Goal: Information Seeking & Learning: Learn about a topic

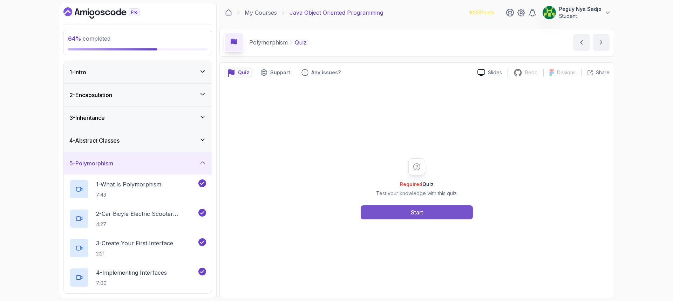
scroll to position [244, 0]
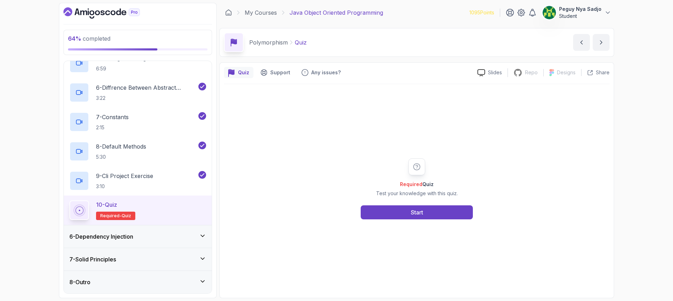
click at [426, 205] on div "Required Quiz Test your knowledge with this quiz. Start" at bounding box center [417, 189] width 135 height 61
click at [398, 214] on button "Start" at bounding box center [417, 213] width 112 height 14
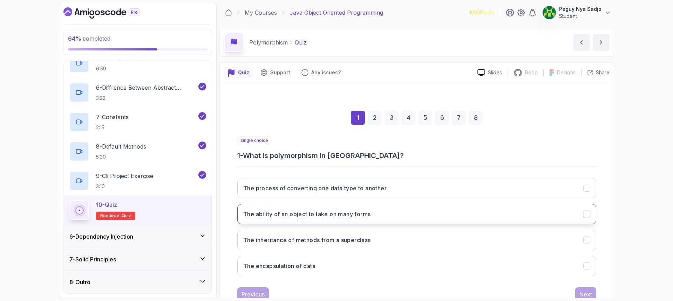
click at [360, 216] on h3 "The ability of an object to take on many forms" at bounding box center [306, 214] width 127 height 8
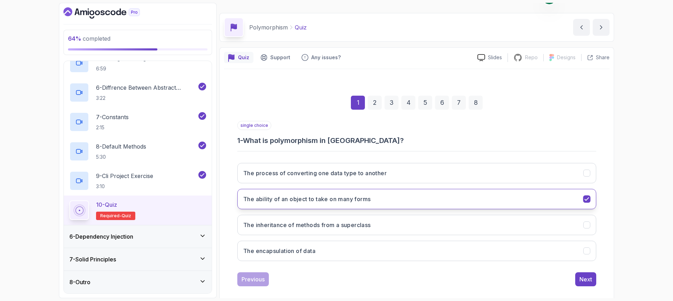
scroll to position [23, 0]
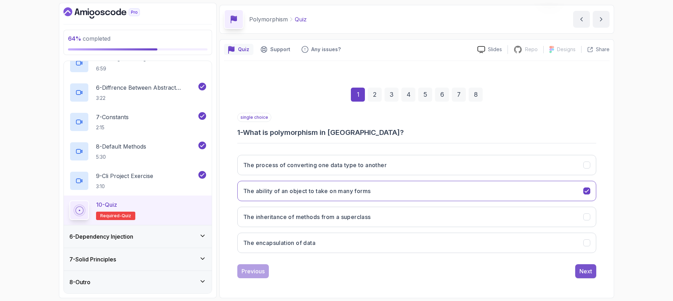
click at [580, 268] on div "Next" at bounding box center [586, 271] width 13 height 8
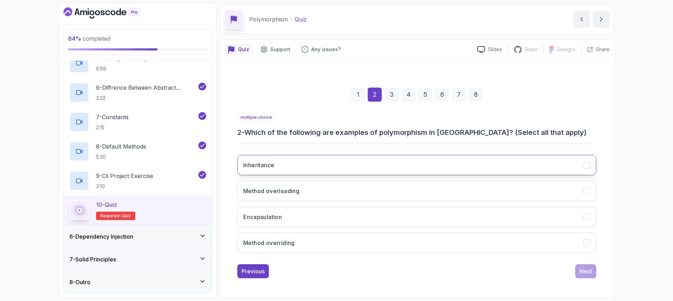
click at [398, 163] on button "Inheritance" at bounding box center [416, 165] width 359 height 20
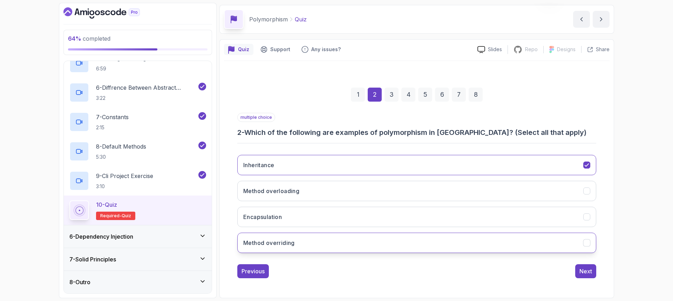
click at [364, 243] on button "Method overriding" at bounding box center [416, 243] width 359 height 20
click at [490, 227] on div "Inheritance Method overloading Encapsulation Method overriding" at bounding box center [416, 203] width 359 height 109
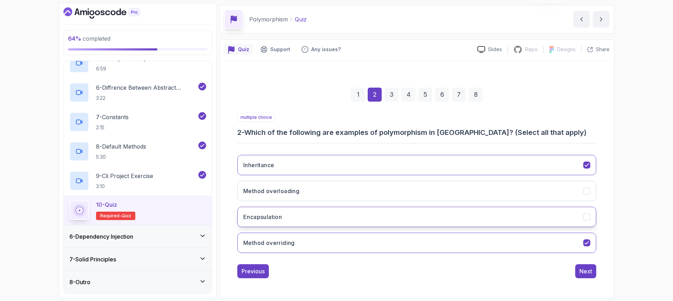
click at [484, 219] on button "Encapsulation" at bounding box center [416, 217] width 359 height 20
click at [589, 273] on div "Next" at bounding box center [586, 271] width 13 height 8
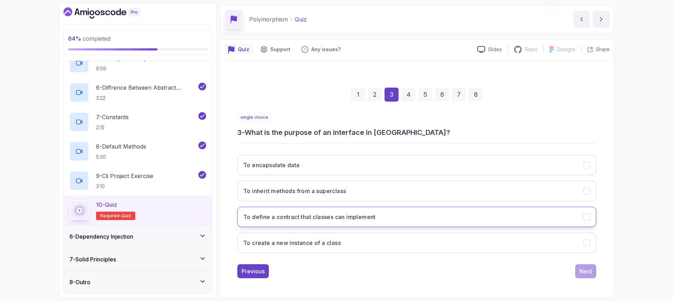
click at [392, 213] on button "To define a contract that classes can implement" at bounding box center [416, 217] width 359 height 20
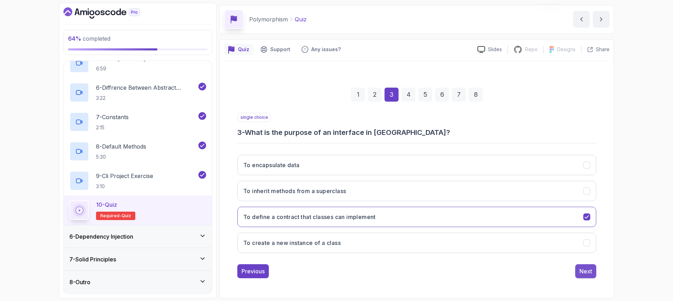
click at [585, 272] on div "Next" at bounding box center [586, 271] width 13 height 8
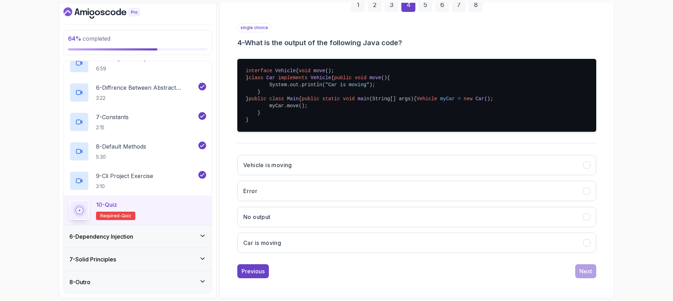
scroll to position [155, 0]
click at [298, 237] on button "Car is moving" at bounding box center [416, 243] width 359 height 20
click at [588, 269] on div "Next" at bounding box center [586, 271] width 13 height 8
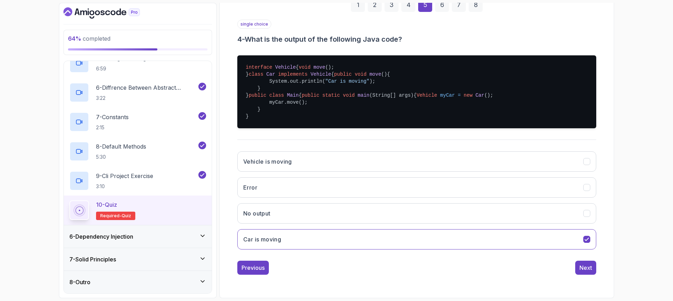
scroll to position [23, 0]
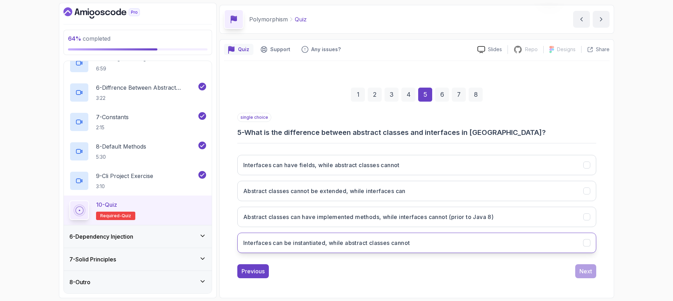
click at [458, 242] on button "Interfaces can be instantiated, while abstract classes cannot" at bounding box center [416, 243] width 359 height 20
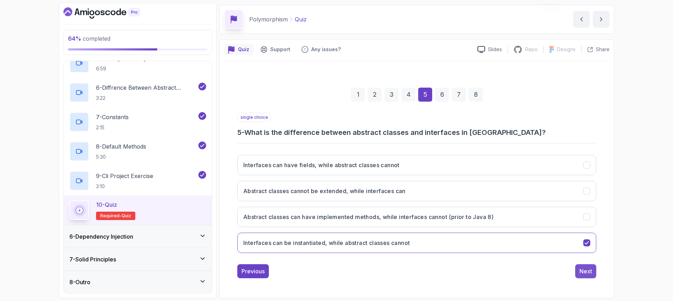
click at [582, 271] on div "Next" at bounding box center [586, 271] width 13 height 8
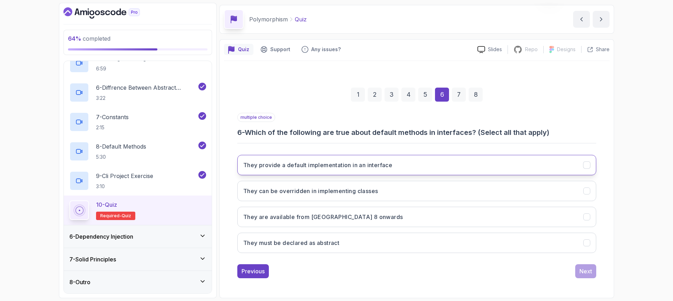
click at [409, 166] on button "They provide a default implementation in an interface" at bounding box center [416, 165] width 359 height 20
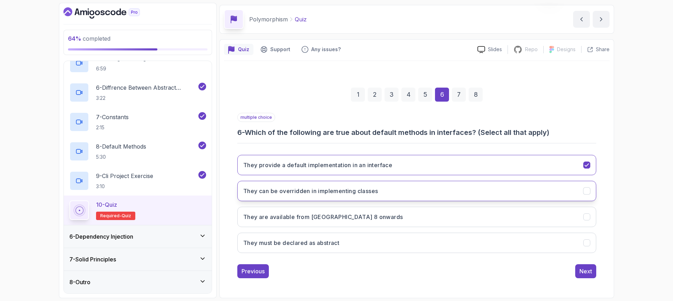
click at [401, 189] on button "They can be overridden in implementing classes" at bounding box center [416, 191] width 359 height 20
click at [388, 217] on button "They are available from [GEOGRAPHIC_DATA] 8 onwards" at bounding box center [416, 217] width 359 height 20
click at [586, 272] on div "Next" at bounding box center [586, 271] width 13 height 8
